Goal: Information Seeking & Learning: Get advice/opinions

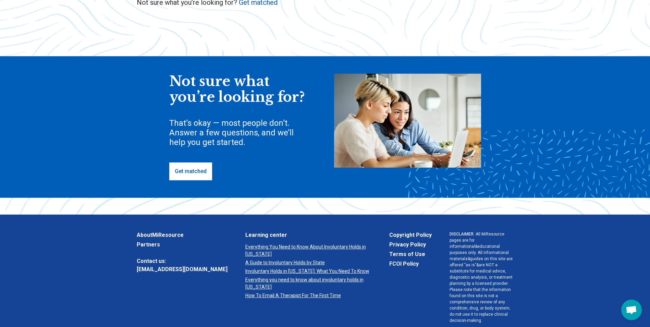
scroll to position [171, 0]
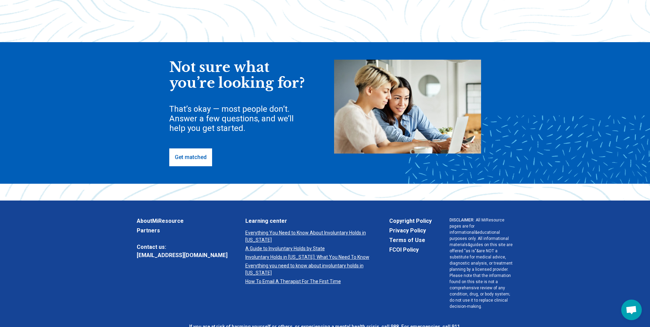
click at [193, 157] on link "Get matched" at bounding box center [190, 157] width 43 height 18
